Goal: Check status

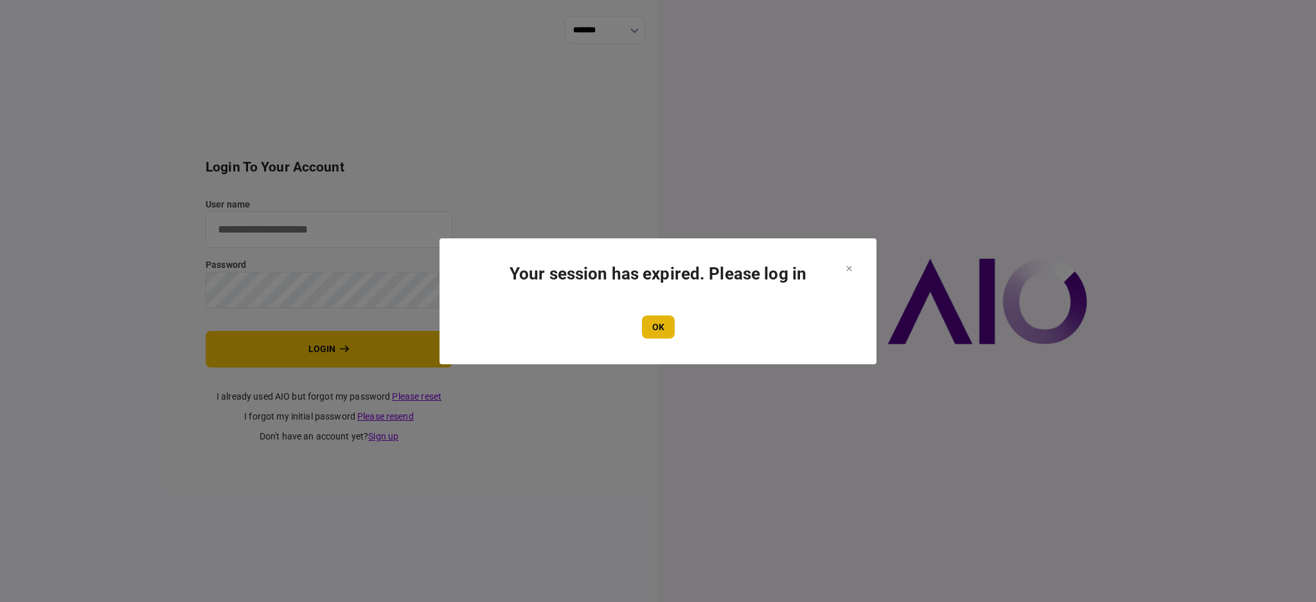
type input "****"
click at [655, 328] on button "OK" at bounding box center [658, 327] width 33 height 23
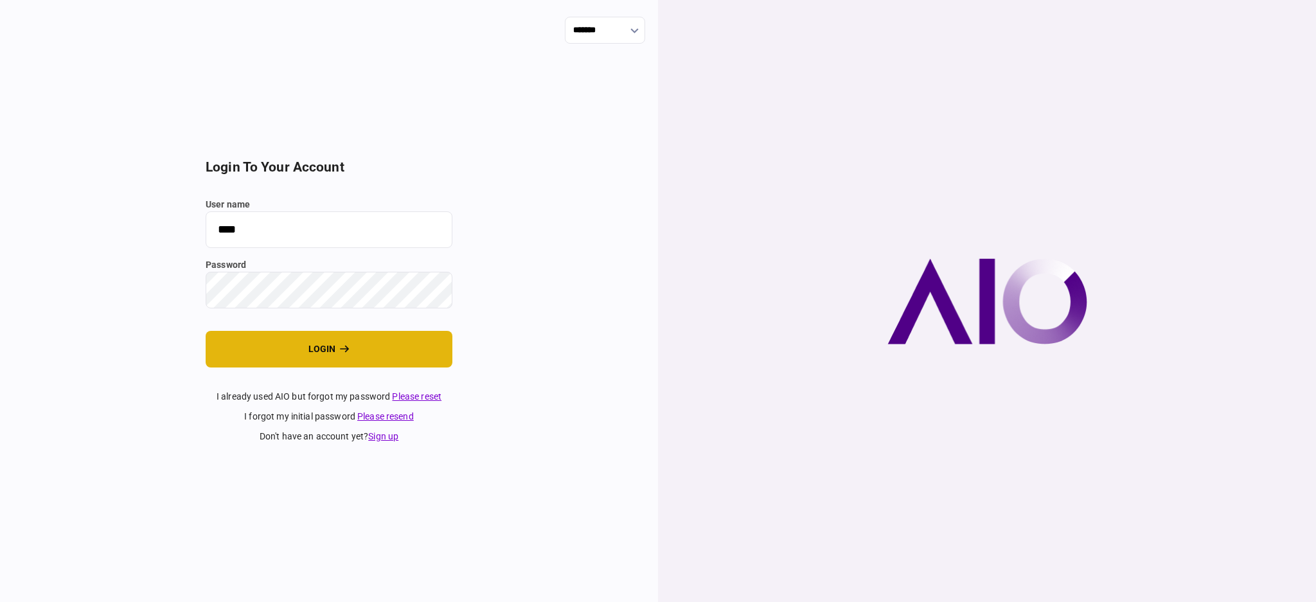
click at [319, 346] on button "login" at bounding box center [329, 349] width 247 height 37
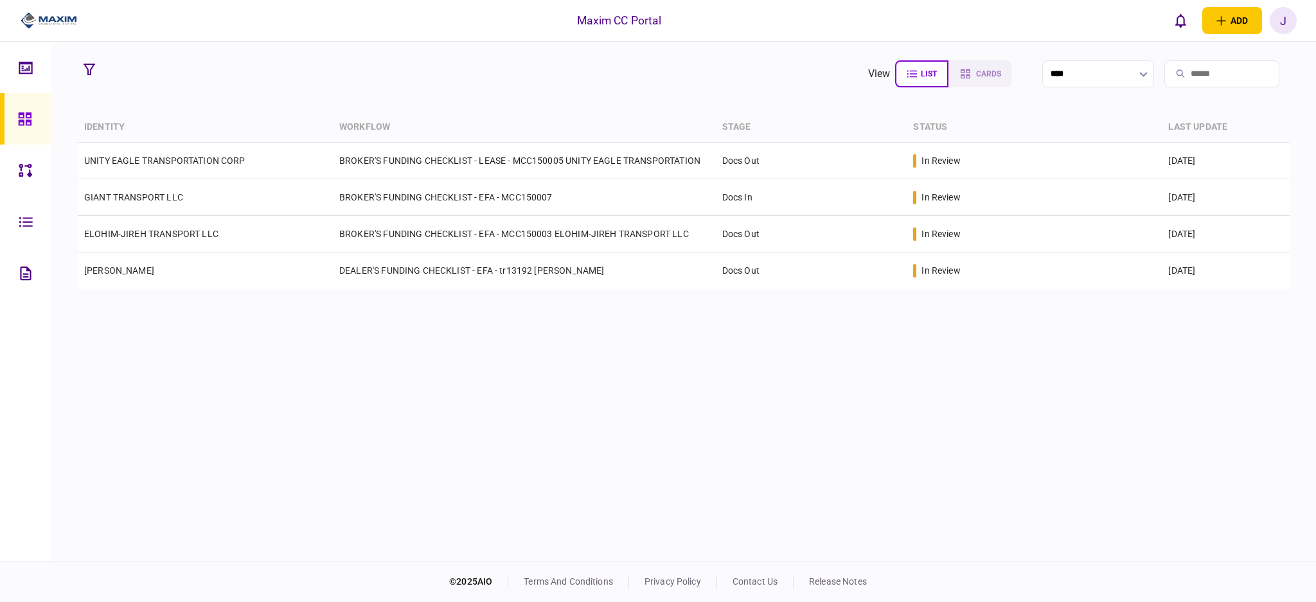
click at [395, 421] on div "identity workflow stage status last update UNITY EAGLE TRANSPORTATION CORP BROK…" at bounding box center [684, 334] width 1212 height 445
click at [18, 127] on div at bounding box center [28, 118] width 21 height 51
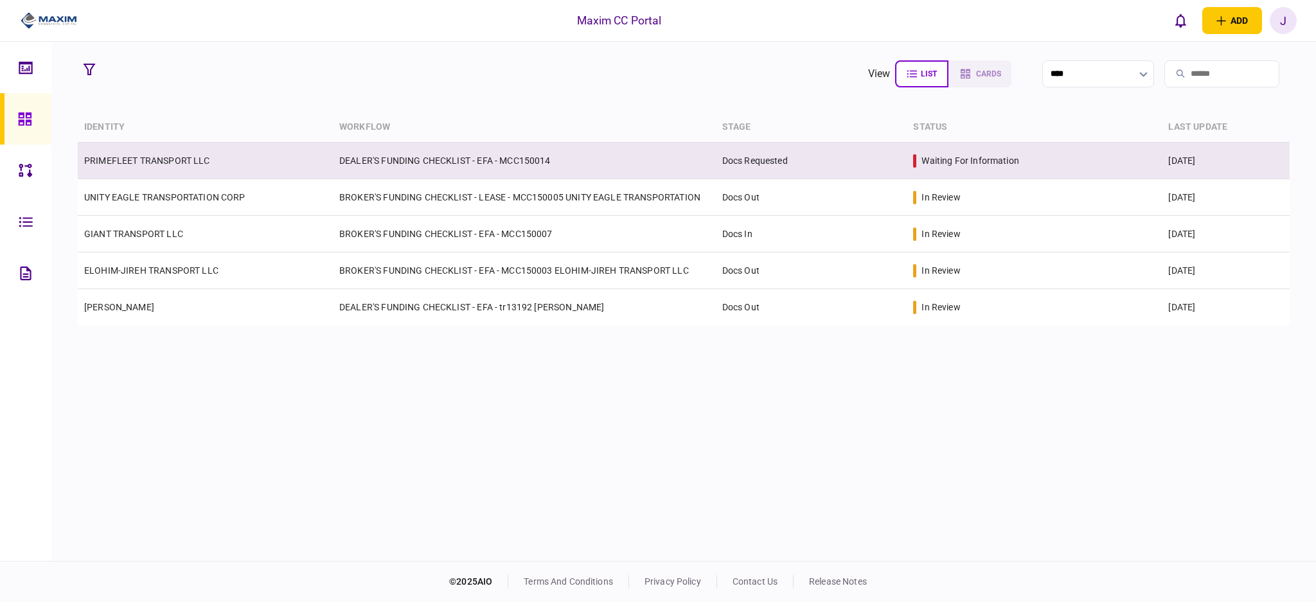
click at [170, 159] on link "PRIMEFLEET TRANSPORT LLC" at bounding box center [147, 161] width 126 height 10
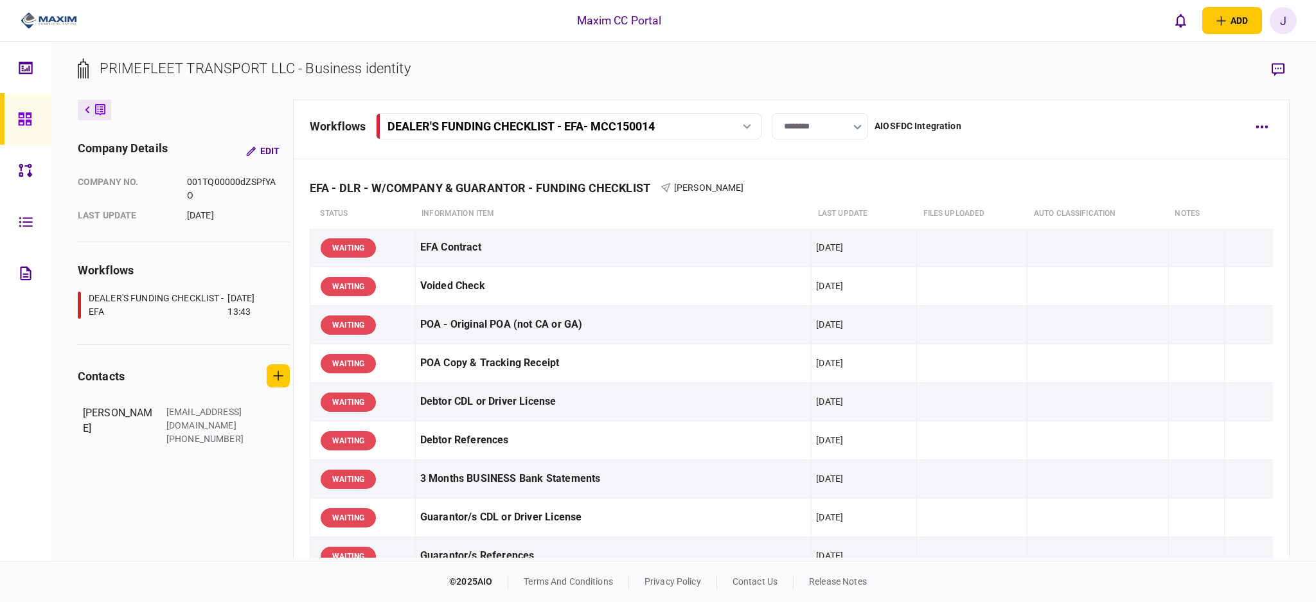
click at [787, 72] on section "PRIMEFLEET TRANSPORT LLC - Business identity" at bounding box center [684, 79] width 1212 height 42
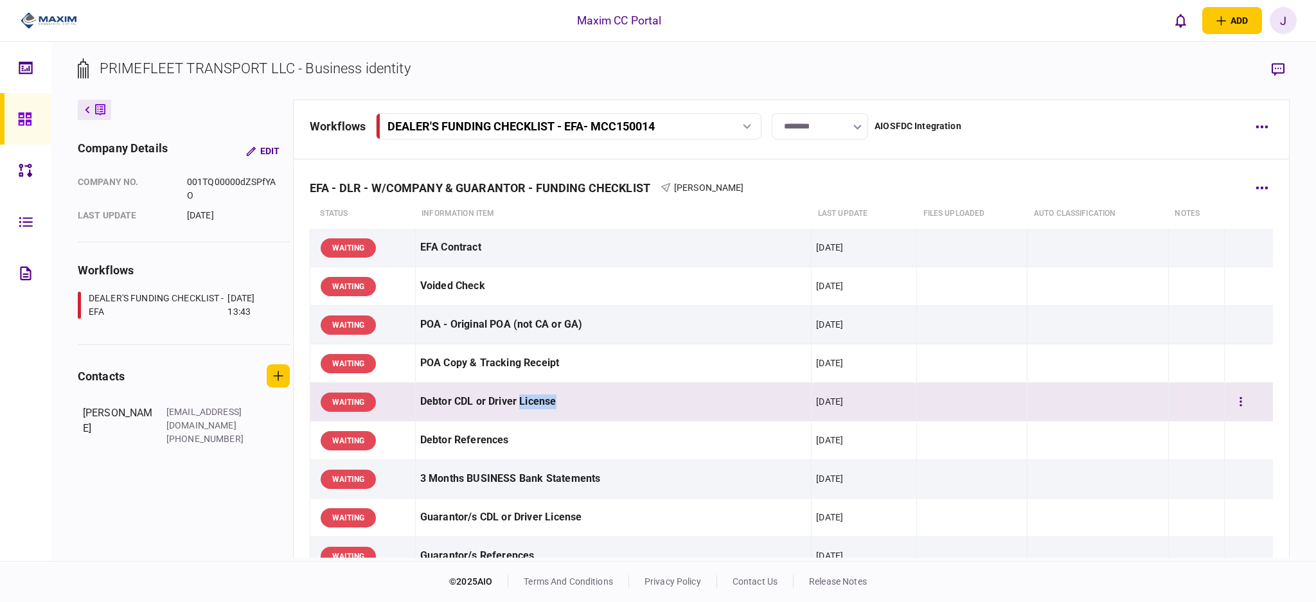
drag, startPoint x: 520, startPoint y: 409, endPoint x: 651, endPoint y: 414, distance: 131.2
click at [651, 414] on div "Debtor CDL or Driver License" at bounding box center [613, 401] width 387 height 29
click at [1105, 416] on td at bounding box center [1098, 402] width 141 height 39
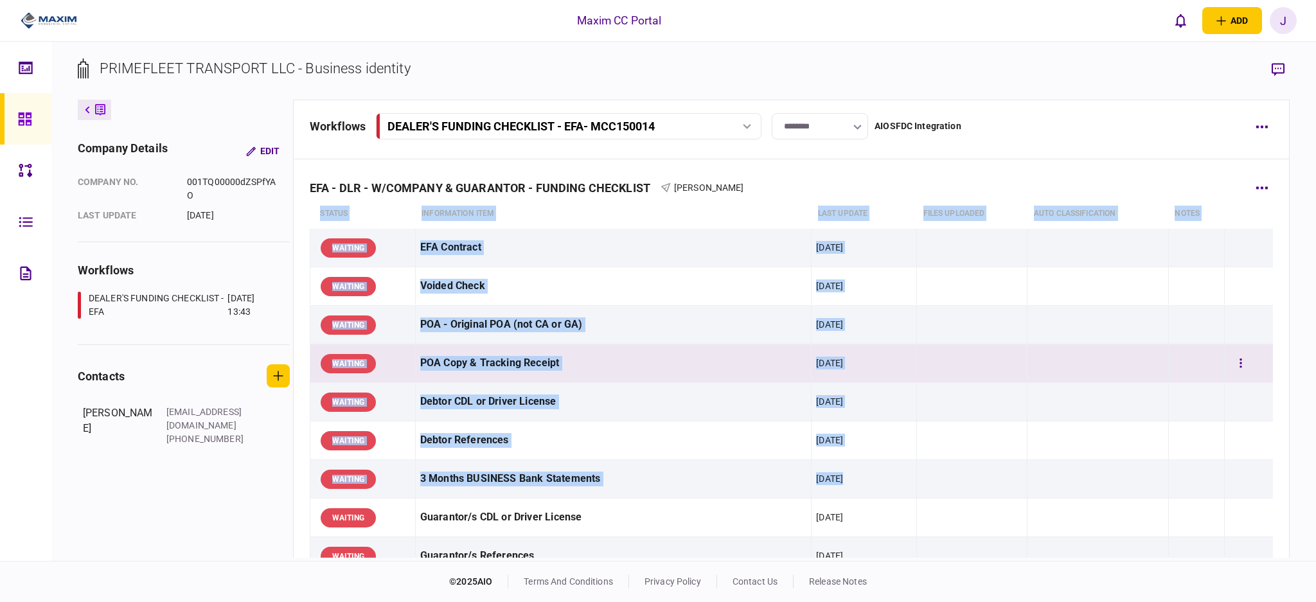
drag, startPoint x: 1166, startPoint y: 163, endPoint x: 995, endPoint y: 359, distance: 260.0
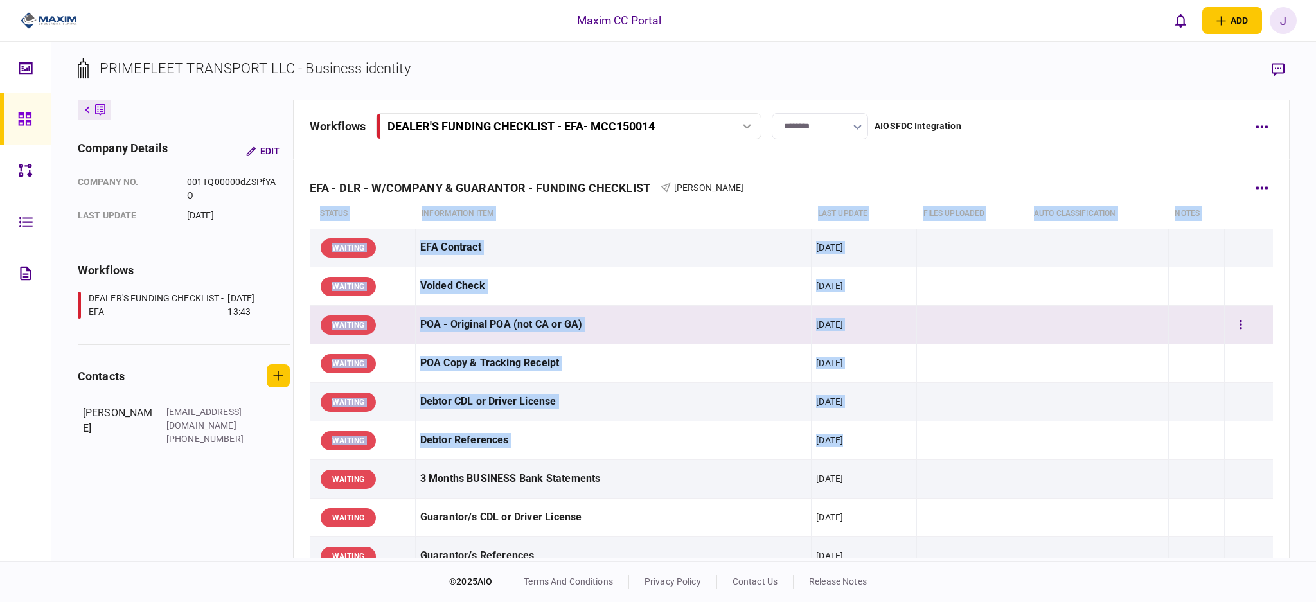
click at [959, 320] on td at bounding box center [972, 325] width 111 height 39
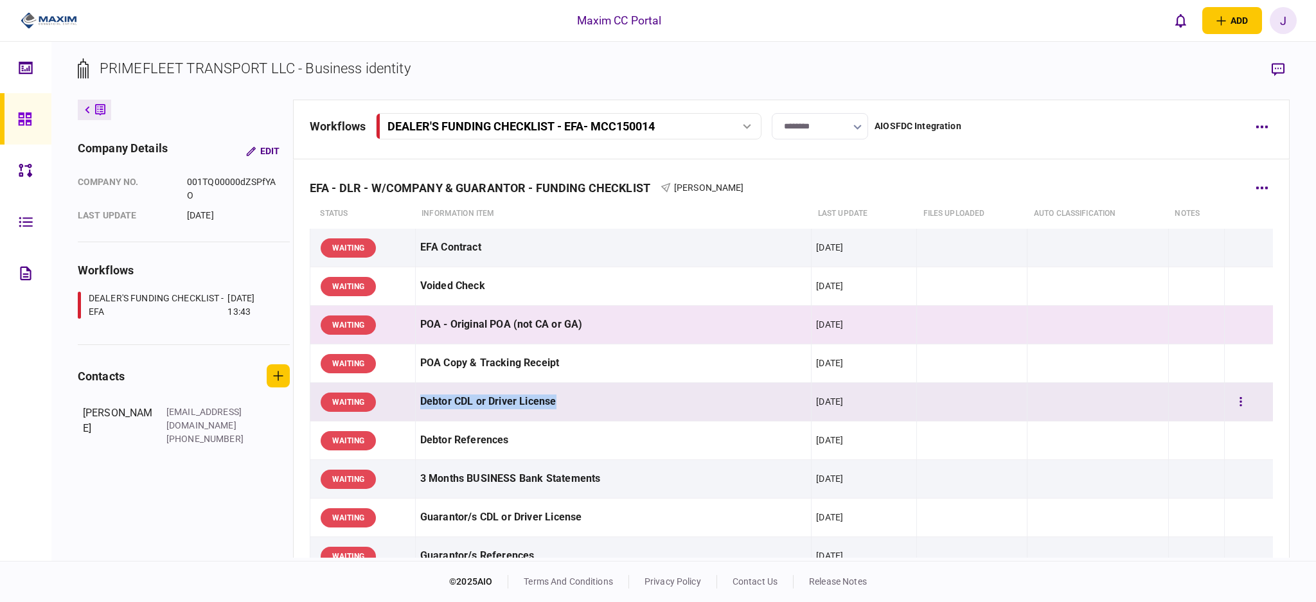
drag, startPoint x: 556, startPoint y: 400, endPoint x: 482, endPoint y: 413, distance: 74.9
click at [418, 413] on td "Debtor CDL or Driver License" at bounding box center [613, 402] width 396 height 39
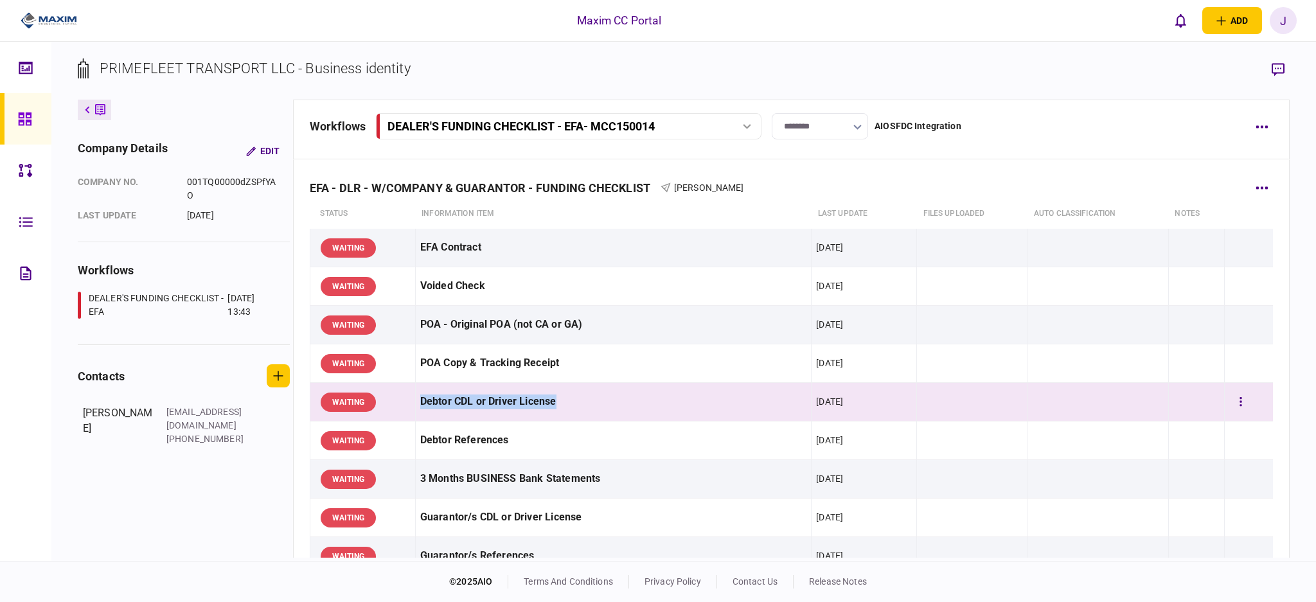
click at [612, 412] on div "Debtor CDL or Driver License" at bounding box center [613, 401] width 387 height 29
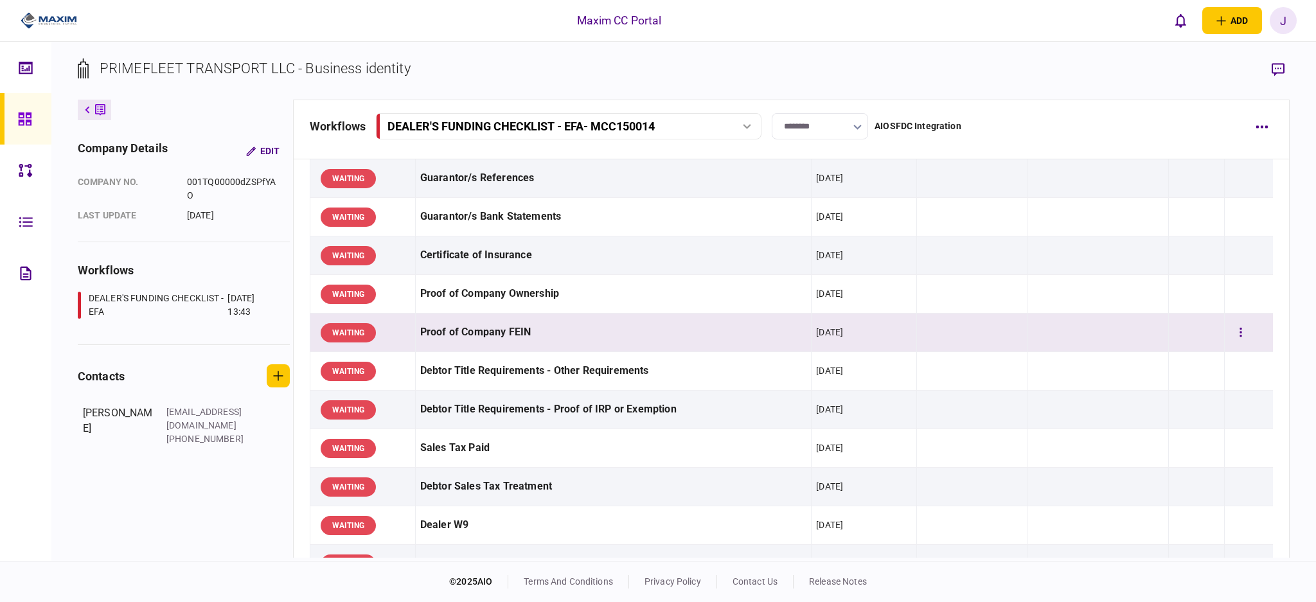
scroll to position [428, 0]
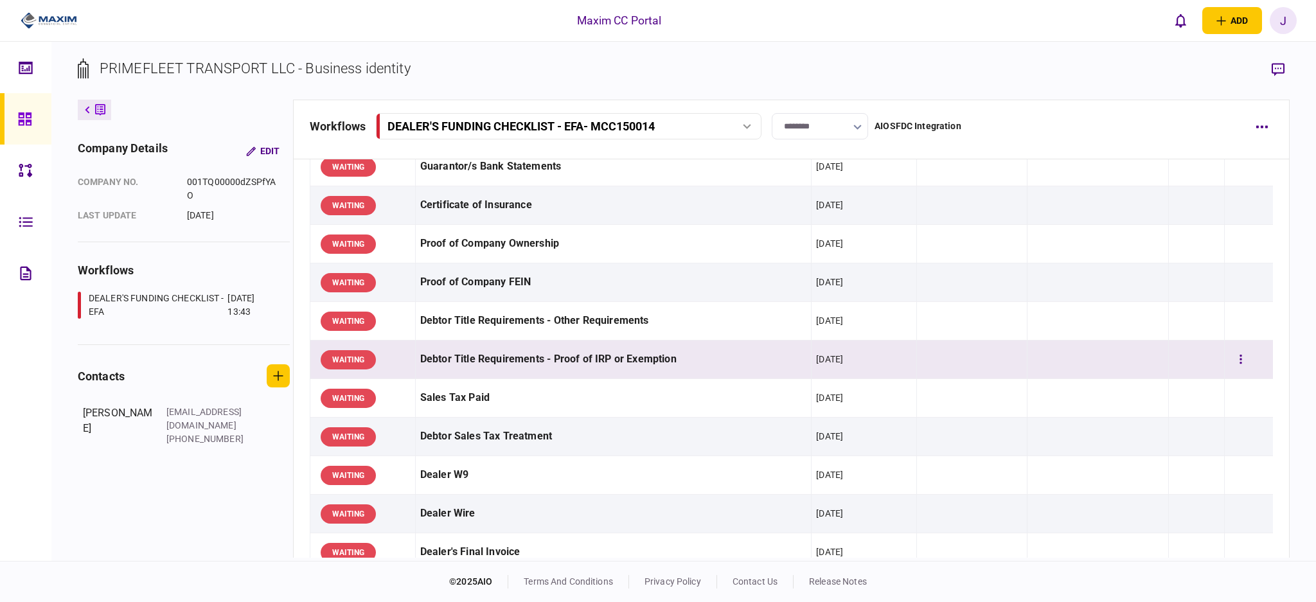
click at [572, 357] on div "Debtor Title Requirements - Proof of IRP or Exemption" at bounding box center [613, 359] width 387 height 29
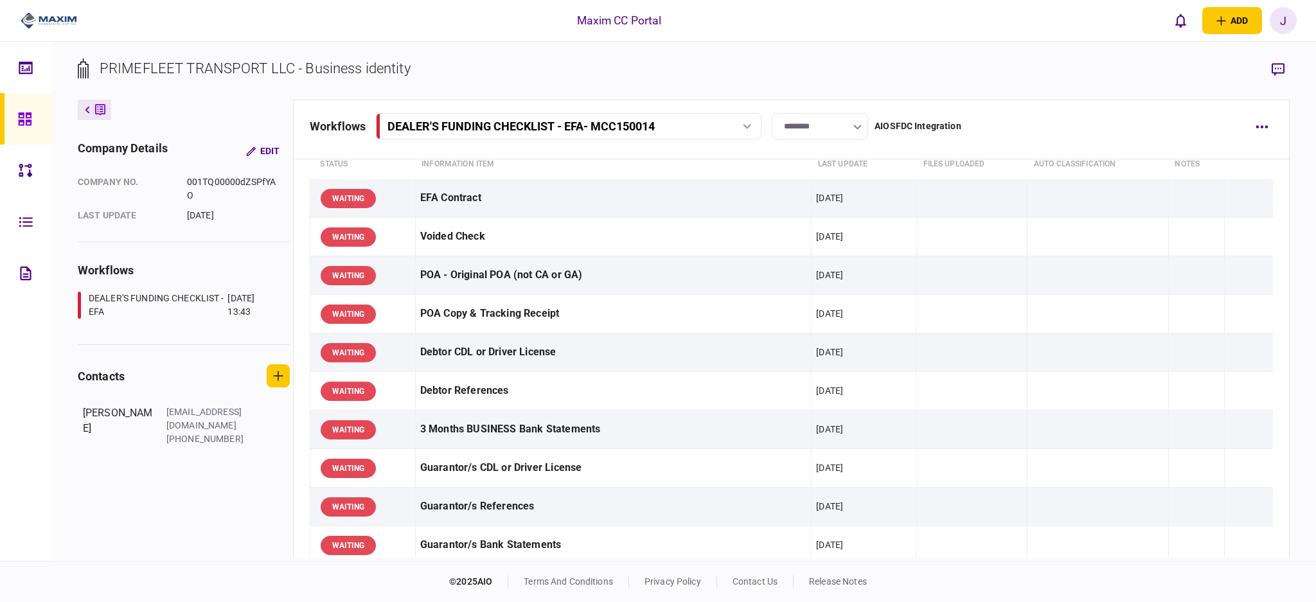
scroll to position [0, 0]
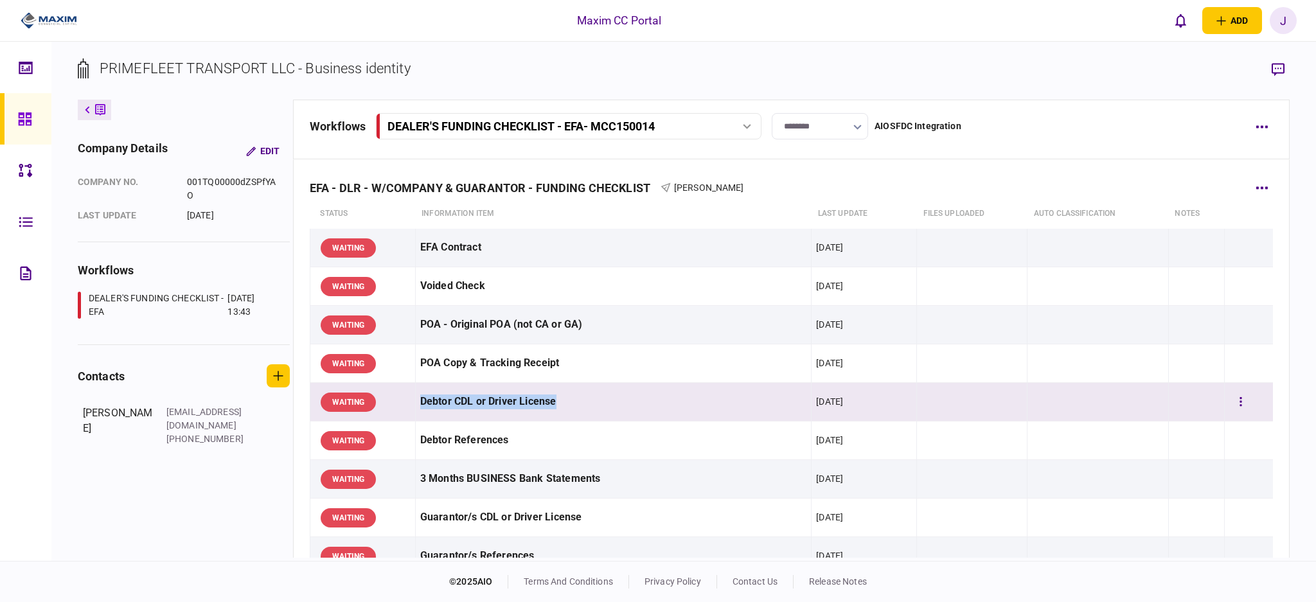
drag, startPoint x: 420, startPoint y: 404, endPoint x: 565, endPoint y: 407, distance: 145.2
click at [565, 407] on div "Debtor CDL or Driver License" at bounding box center [613, 401] width 387 height 29
click at [593, 414] on div "Debtor CDL or Driver License" at bounding box center [613, 401] width 387 height 29
drag, startPoint x: 592, startPoint y: 414, endPoint x: 413, endPoint y: 399, distance: 180.5
click at [413, 399] on tr "WAITING Debtor CDL or Driver License 19 Aug 2025" at bounding box center [791, 402] width 963 height 39
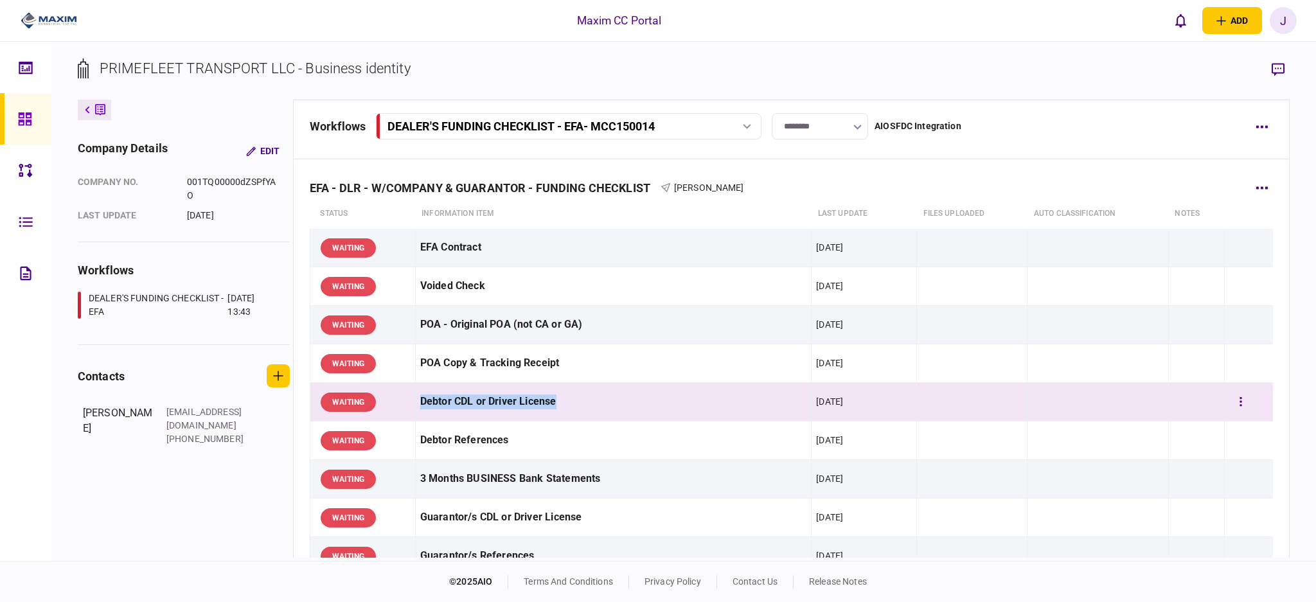
click at [568, 405] on div "Debtor CDL or Driver License" at bounding box center [613, 401] width 387 height 29
drag, startPoint x: 560, startPoint y: 405, endPoint x: 398, endPoint y: 408, distance: 162.0
click at [398, 408] on tr "WAITING Debtor CDL or Driver License 19 Aug 2025" at bounding box center [791, 402] width 963 height 39
click at [549, 409] on div "Debtor CDL or Driver License" at bounding box center [613, 401] width 387 height 29
drag, startPoint x: 576, startPoint y: 402, endPoint x: 416, endPoint y: 391, distance: 161.0
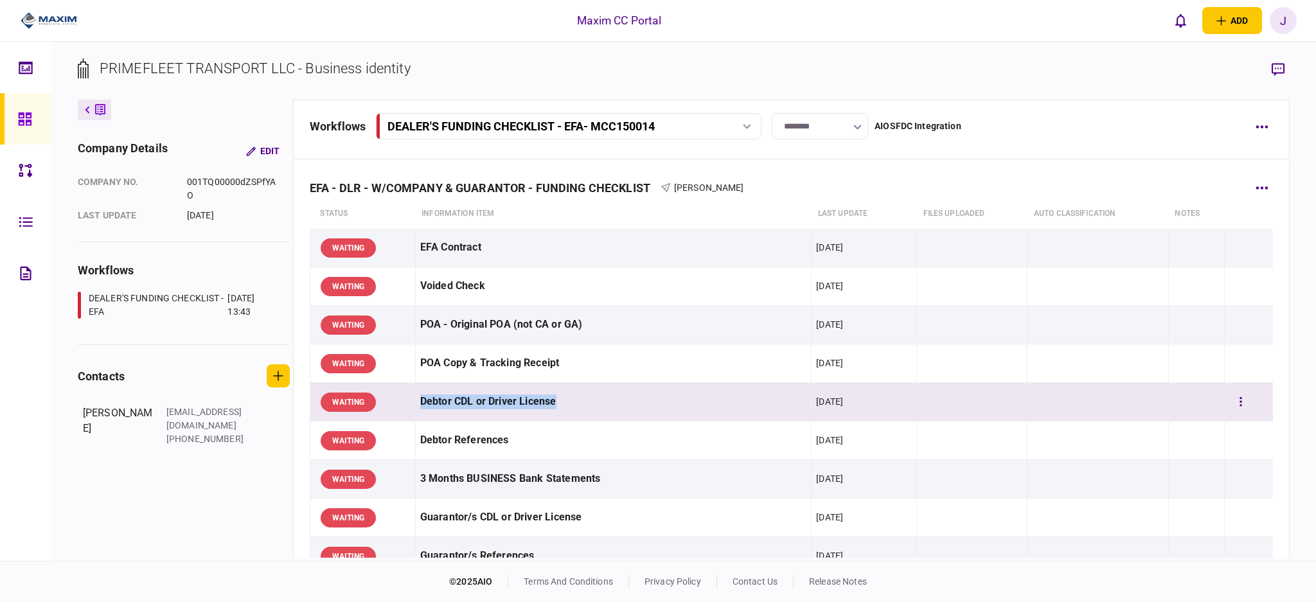
click at [416, 391] on td "Debtor CDL or Driver License" at bounding box center [613, 402] width 396 height 39
click at [441, 398] on div "Debtor CDL or Driver License" at bounding box center [613, 401] width 387 height 29
drag, startPoint x: 429, startPoint y: 398, endPoint x: 582, endPoint y: 407, distance: 153.2
click at [582, 407] on div "Debtor CDL or Driver License" at bounding box center [613, 401] width 387 height 29
click at [587, 408] on div "Debtor CDL or Driver License" at bounding box center [613, 401] width 387 height 29
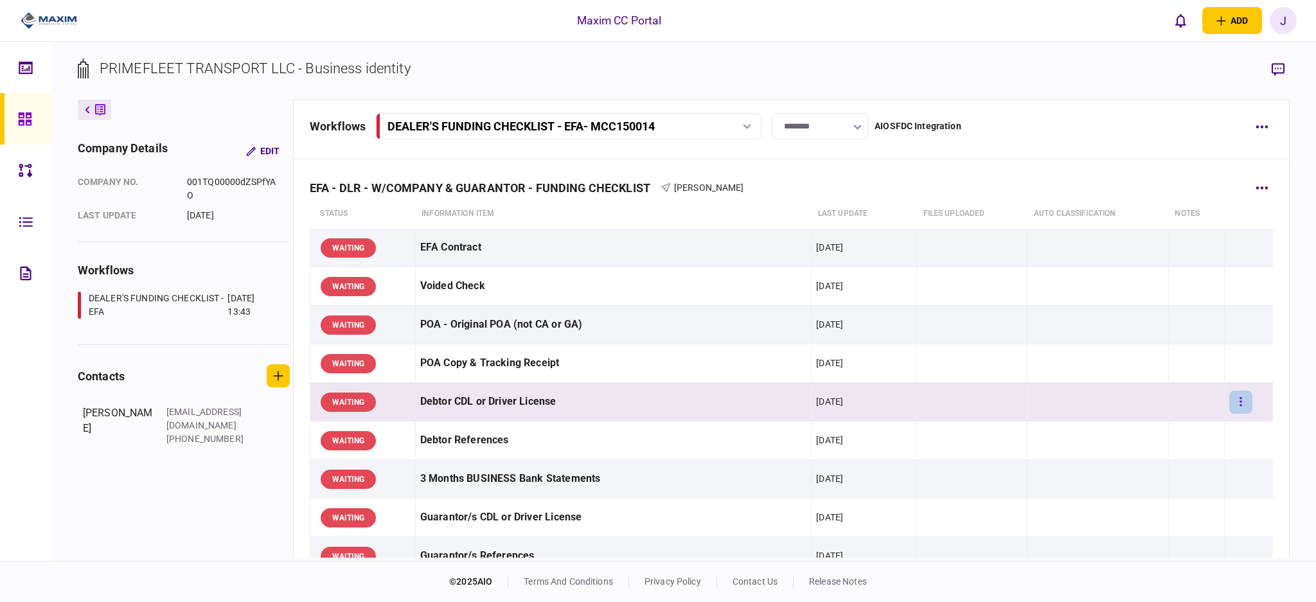
click at [1229, 409] on button "button" at bounding box center [1240, 402] width 23 height 23
click at [963, 395] on div at bounding box center [658, 301] width 1316 height 602
drag, startPoint x: 1165, startPoint y: 393, endPoint x: 357, endPoint y: 388, distance: 807.8
click at [357, 388] on tr "WAITING Debtor CDL or Driver License 19 Aug 2025" at bounding box center [791, 402] width 963 height 39
click at [686, 418] on td "Debtor CDL or Driver License" at bounding box center [613, 402] width 396 height 39
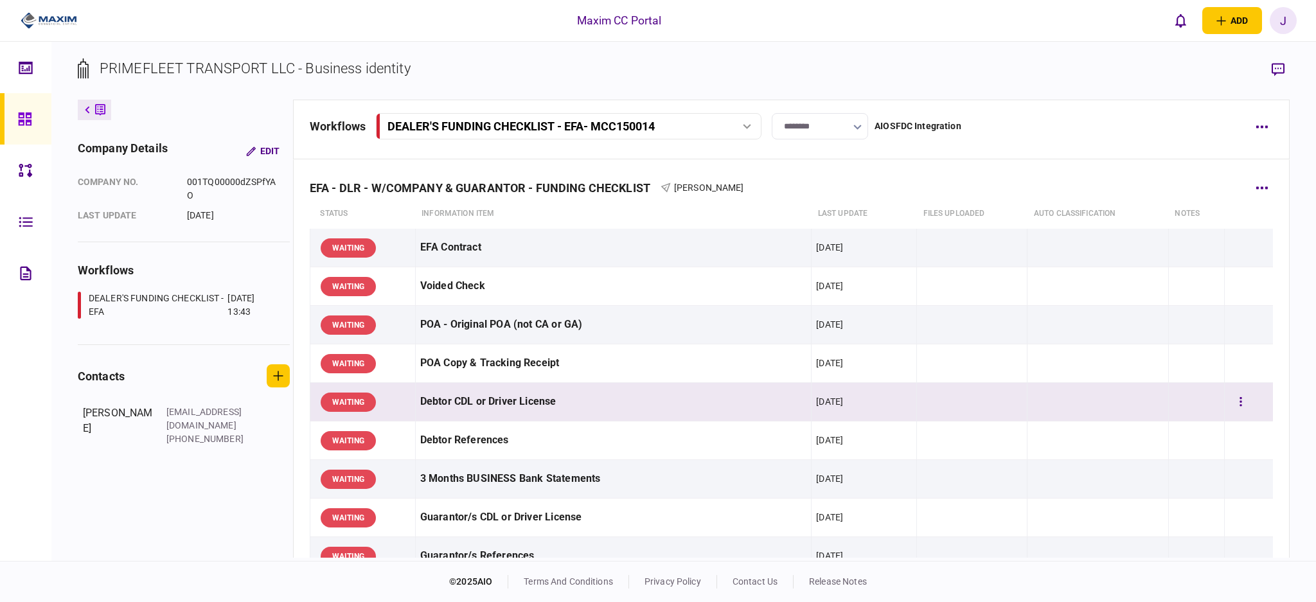
click at [745, 406] on div "Debtor CDL or Driver License" at bounding box center [613, 401] width 387 height 29
click at [561, 59] on section "PRIMEFLEET TRANSPORT LLC - Business identity" at bounding box center [684, 79] width 1212 height 42
click at [28, 116] on icon at bounding box center [25, 119] width 14 height 15
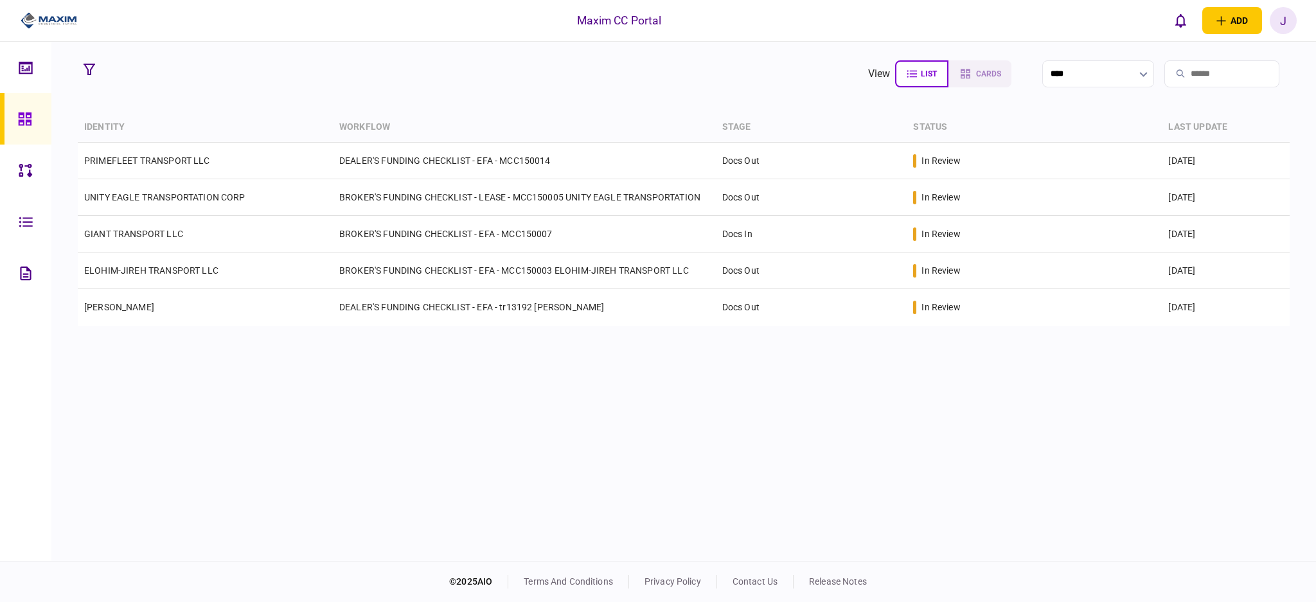
click at [486, 85] on section "view list cards ****" at bounding box center [684, 74] width 1212 height 32
click at [651, 80] on section "view list cards ****" at bounding box center [684, 74] width 1212 height 32
